Goal: Navigation & Orientation: Find specific page/section

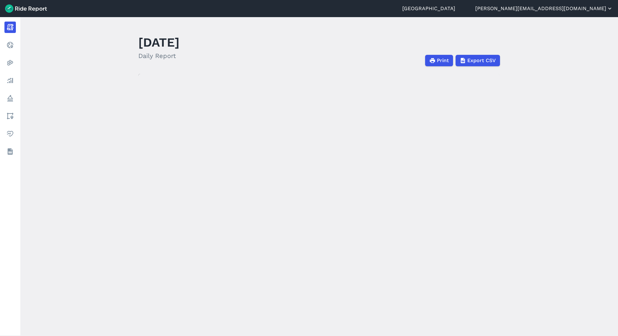
click at [600, 9] on button "[PERSON_NAME][EMAIL_ADDRESS][DOMAIN_NAME]" at bounding box center [544, 9] width 138 height 8
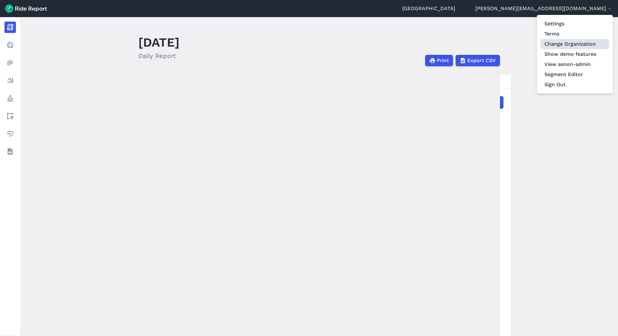
click at [576, 47] on link "Change Organization" at bounding box center [575, 44] width 69 height 10
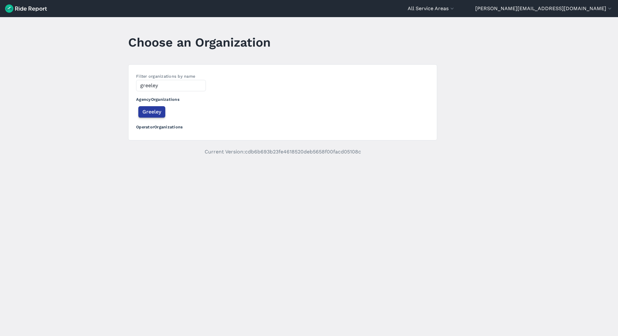
type input "greeley"
click at [147, 114] on span "Greeley" at bounding box center [151, 112] width 19 height 8
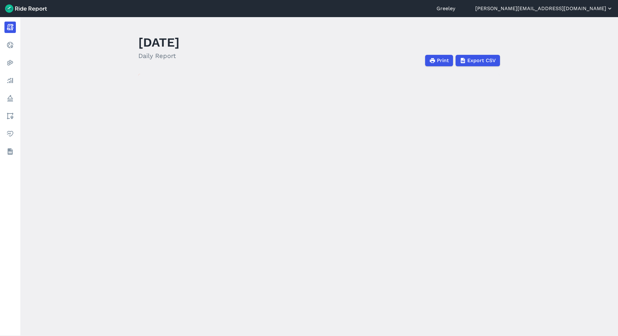
click at [575, 7] on button "[PERSON_NAME][EMAIL_ADDRESS][DOMAIN_NAME]" at bounding box center [544, 9] width 138 height 8
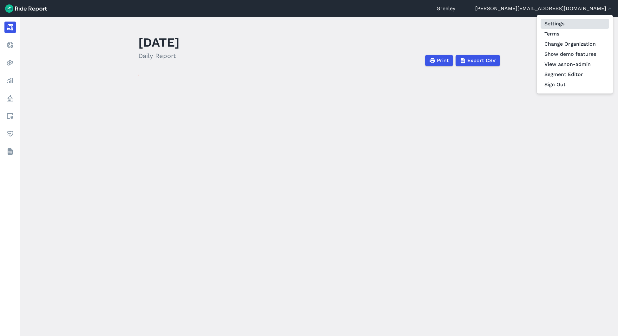
click at [569, 26] on link "Settings" at bounding box center [575, 24] width 69 height 10
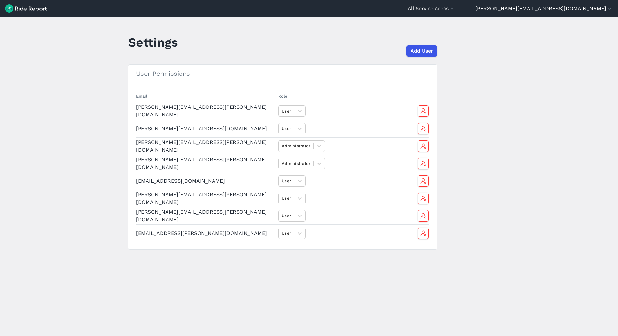
click at [509, 13] on header "All Service Areas Greeley [EMAIL_ADDRESS][DOMAIN_NAME] Settings Terms Change Or…" at bounding box center [309, 8] width 618 height 17
click at [455, 9] on button "All Service Areas" at bounding box center [432, 9] width 48 height 8
click at [451, 40] on link "Greeley" at bounding box center [417, 38] width 69 height 10
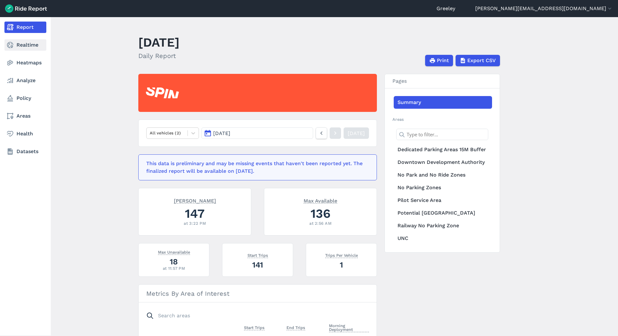
click at [19, 43] on link "Realtime" at bounding box center [25, 44] width 42 height 11
